Goal: Task Accomplishment & Management: Manage account settings

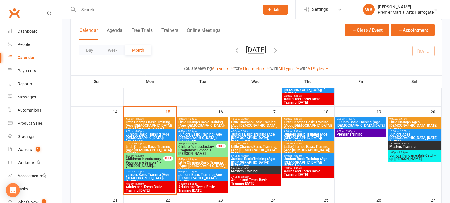
click at [165, 148] on span "Little Champs Basic Training (Age [DEMOGRAPHIC_DATA]) [DATE] Late" at bounding box center [149, 150] width 49 height 11
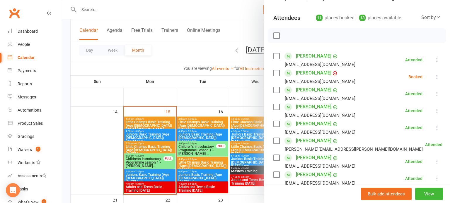
scroll to position [59, 0]
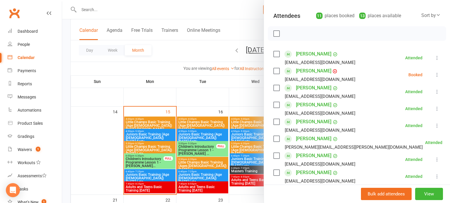
click at [445, 76] on div "Class kiosk mode Roll call 5:50 PM - 6:20 PM, [DATE] with [PERSON_NAME] at Prem…" at bounding box center [357, 153] width 186 height 376
click at [437, 77] on icon at bounding box center [437, 75] width 6 height 6
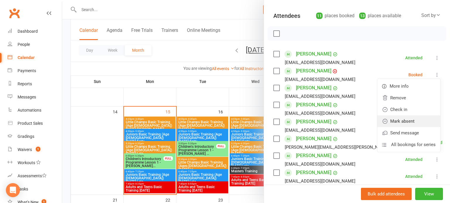
click at [418, 123] on link "Mark absent" at bounding box center [408, 122] width 63 height 12
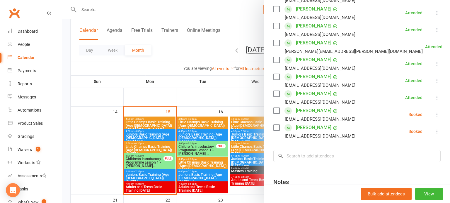
scroll to position [164, 0]
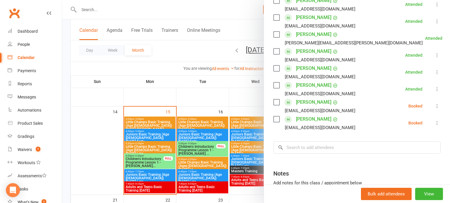
click at [440, 105] on button at bounding box center [436, 106] width 7 height 7
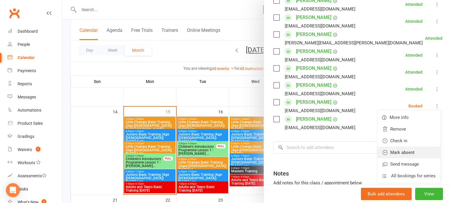
click at [416, 155] on link "Mark absent" at bounding box center [408, 153] width 63 height 12
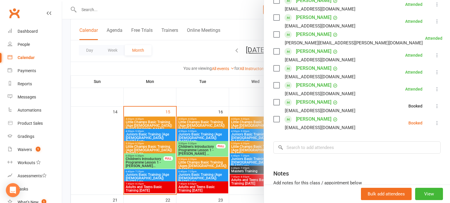
click at [444, 125] on div "Class kiosk mode Roll call 5:50 PM - 6:20 PM, [DATE] with [PERSON_NAME] at Prem…" at bounding box center [357, 49] width 186 height 376
click at [436, 125] on icon at bounding box center [437, 123] width 6 height 6
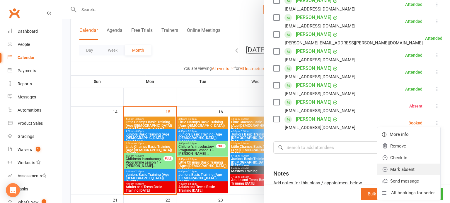
click at [412, 170] on link "Mark absent" at bounding box center [408, 170] width 63 height 12
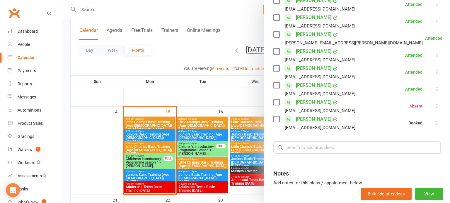
click at [230, 134] on div at bounding box center [256, 101] width 388 height 203
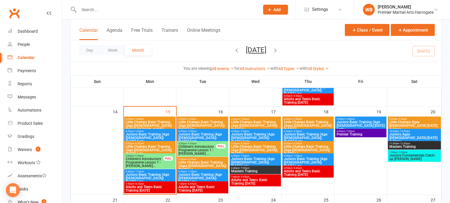
click at [160, 178] on span "Juniors Basic Training (Age [DEMOGRAPHIC_DATA]) [DATE] Late" at bounding box center [149, 178] width 49 height 11
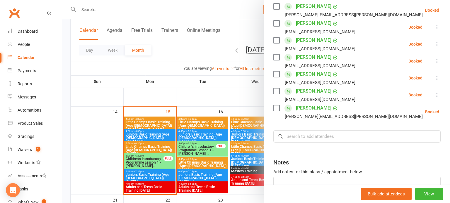
scroll to position [158, 0]
click at [449, 114] on button at bounding box center [453, 112] width 7 height 7
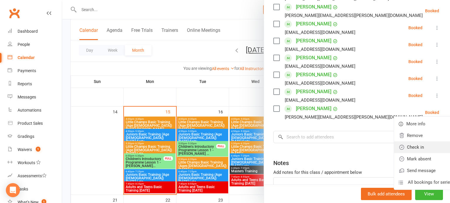
click at [415, 147] on link "Check in" at bounding box center [425, 148] width 63 height 12
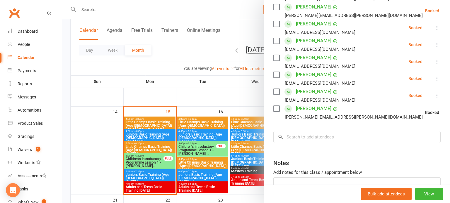
click at [439, 95] on icon at bounding box center [437, 96] width 6 height 6
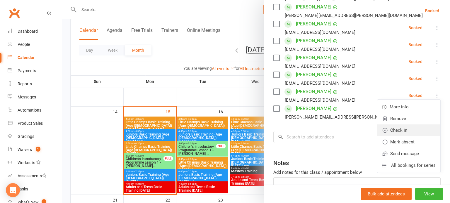
click at [416, 131] on link "Check in" at bounding box center [408, 131] width 63 height 12
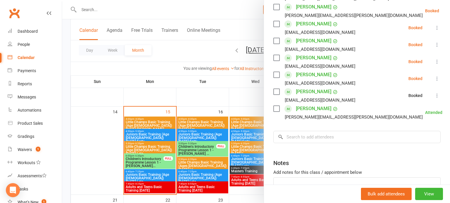
click at [439, 76] on icon at bounding box center [437, 79] width 6 height 6
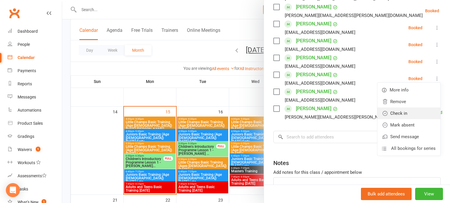
click at [420, 115] on link "Check in" at bounding box center [408, 114] width 63 height 12
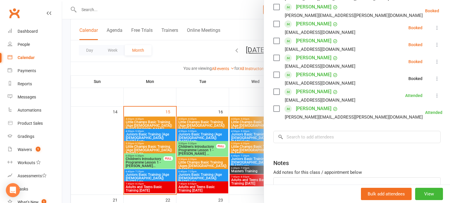
click at [437, 61] on icon at bounding box center [437, 62] width 6 height 6
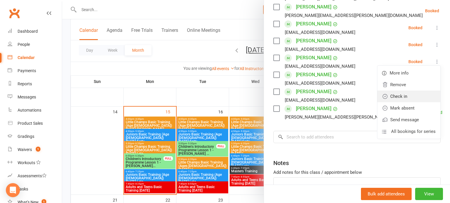
click at [422, 97] on link "Check in" at bounding box center [408, 97] width 63 height 12
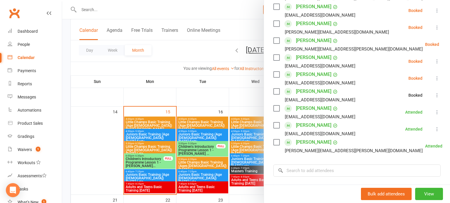
scroll to position [124, 0]
click at [437, 78] on icon at bounding box center [437, 79] width 6 height 6
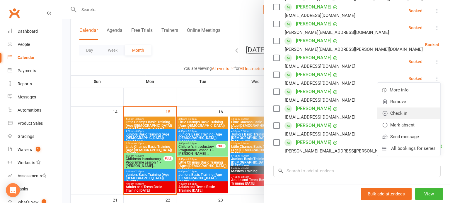
click at [415, 113] on link "Check in" at bounding box center [408, 114] width 63 height 12
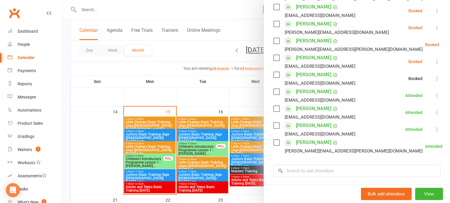
click at [439, 61] on icon at bounding box center [437, 62] width 6 height 6
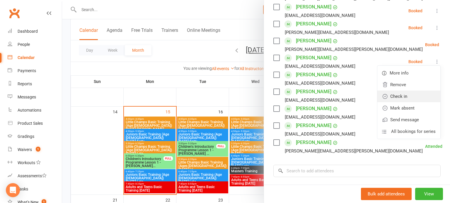
click at [420, 97] on link "Check in" at bounding box center [408, 97] width 63 height 12
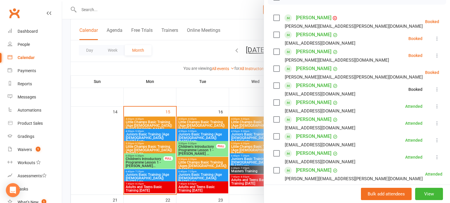
scroll to position [95, 0]
click at [449, 72] on icon at bounding box center [454, 73] width 6 height 6
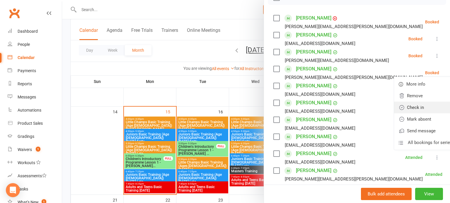
click at [420, 102] on link "Check in" at bounding box center [425, 108] width 63 height 12
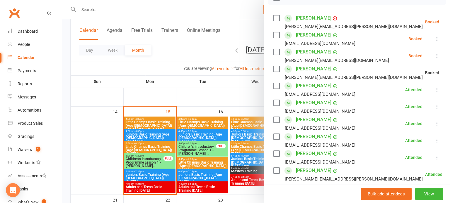
click at [438, 55] on icon at bounding box center [437, 56] width 6 height 6
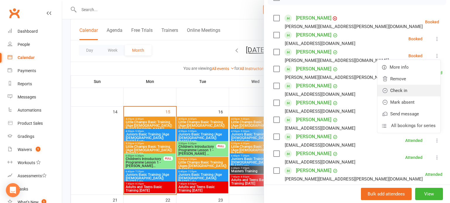
click at [422, 91] on link "Check in" at bounding box center [408, 91] width 63 height 12
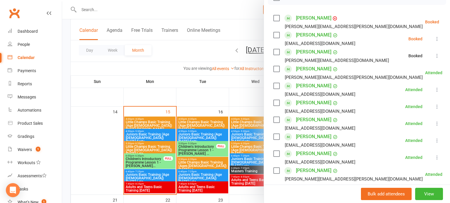
click at [437, 41] on icon at bounding box center [437, 39] width 6 height 6
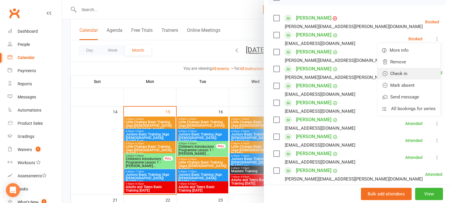
click at [422, 75] on link "Check in" at bounding box center [408, 74] width 63 height 12
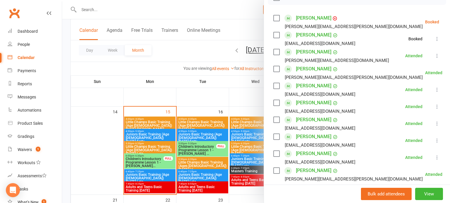
click at [449, 21] on button at bounding box center [453, 21] width 7 height 7
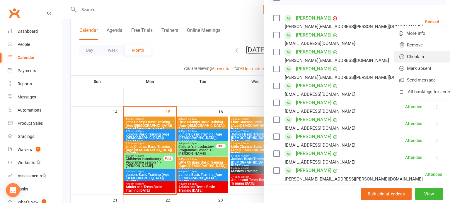
click at [422, 55] on link "Check in" at bounding box center [425, 57] width 63 height 12
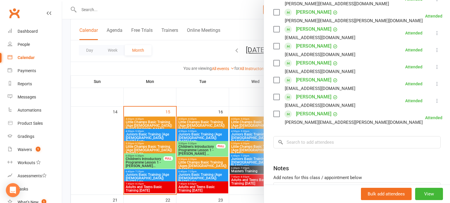
scroll to position [153, 0]
click at [332, 144] on input "search" at bounding box center [356, 142] width 167 height 12
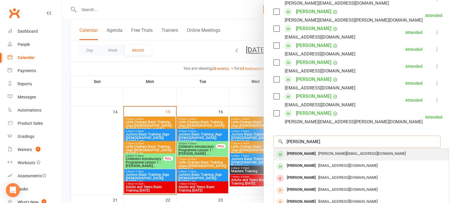
type input "[PERSON_NAME]"
click at [334, 152] on span "[PERSON_NAME][EMAIL_ADDRESS][DOMAIN_NAME]" at bounding box center [362, 154] width 88 height 4
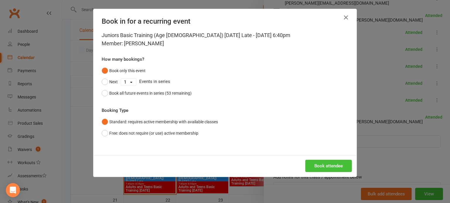
click at [328, 161] on button "Book attendee" at bounding box center [328, 166] width 47 height 12
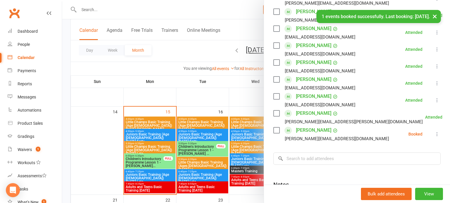
click at [437, 136] on icon at bounding box center [437, 134] width 6 height 6
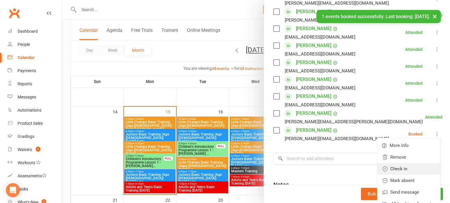
click at [409, 163] on link "Check in" at bounding box center [408, 169] width 63 height 12
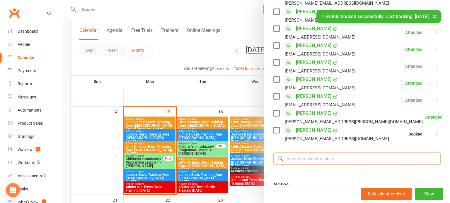
click at [373, 160] on input "search" at bounding box center [356, 159] width 167 height 12
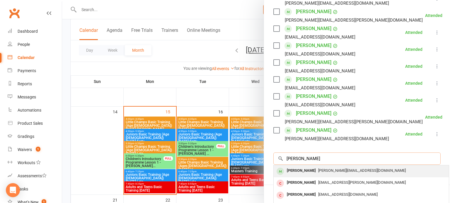
type input "[PERSON_NAME]"
click at [361, 170] on div "[PERSON_NAME][EMAIL_ADDRESS][DOMAIN_NAME]" at bounding box center [361, 171] width 170 height 8
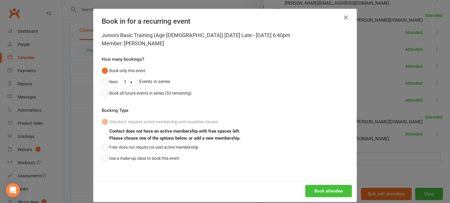
click at [332, 191] on button "Book attendee" at bounding box center [328, 191] width 47 height 12
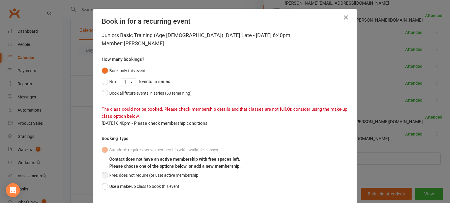
click at [131, 176] on button "Free: does not require (or use) active membership" at bounding box center [150, 175] width 97 height 11
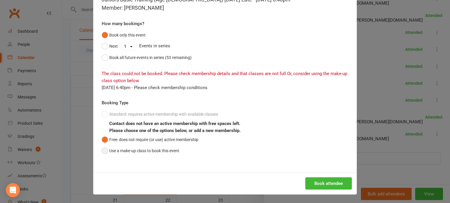
click at [158, 155] on button "Use a make-up class to book this event" at bounding box center [141, 151] width 78 height 11
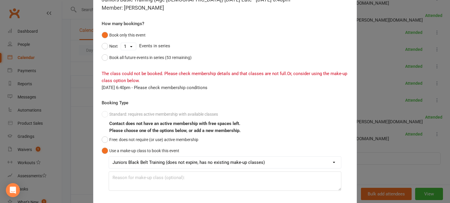
scroll to position [70, 0]
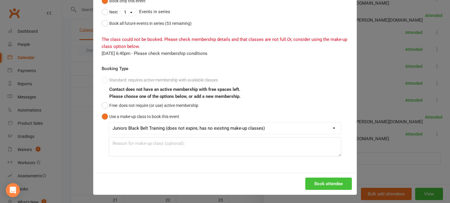
click at [331, 179] on button "Book attendee" at bounding box center [328, 184] width 47 height 12
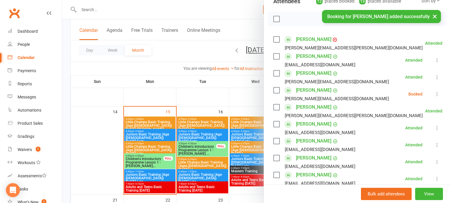
scroll to position [68, 0]
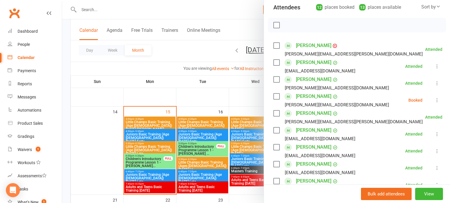
click at [438, 102] on icon at bounding box center [437, 100] width 6 height 6
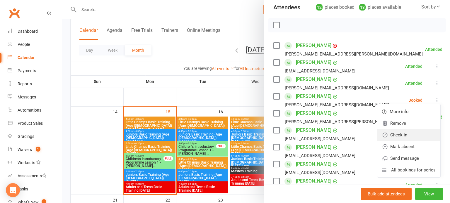
click at [415, 135] on link "Check in" at bounding box center [408, 135] width 63 height 12
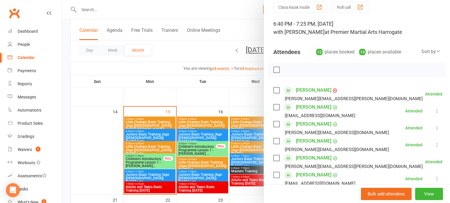
scroll to position [31, 0]
